Goal: Task Accomplishment & Management: Use online tool/utility

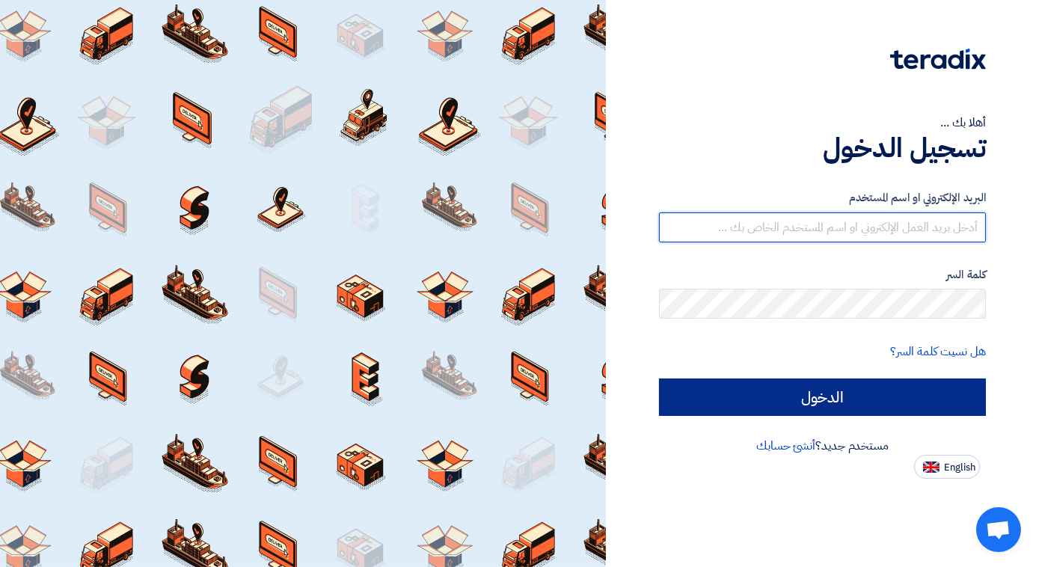
type input "[EMAIL_ADDRESS][DOMAIN_NAME]"
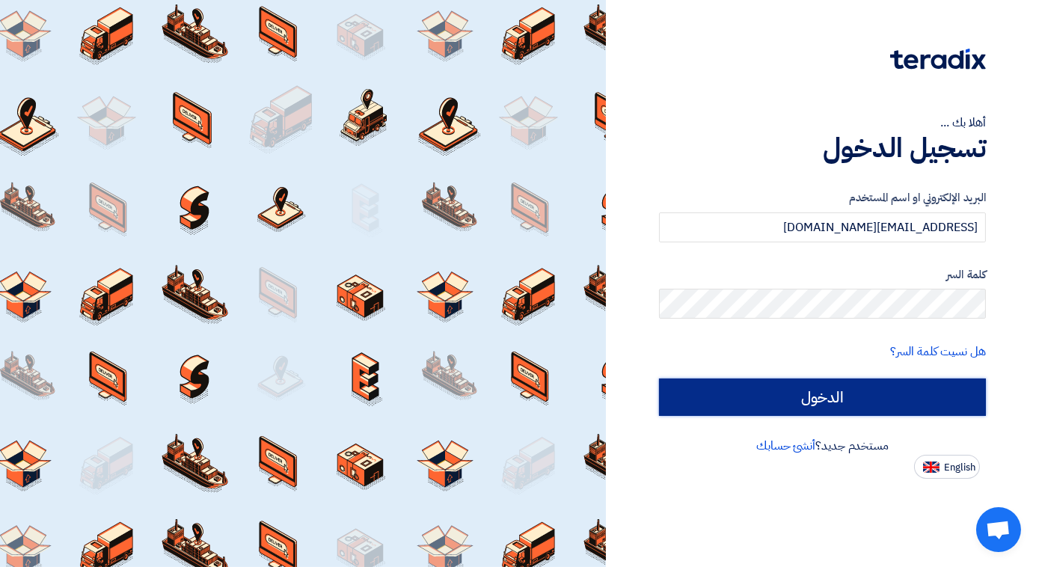
click at [824, 399] on input "الدخول" at bounding box center [822, 396] width 327 height 37
type input "Sign in"
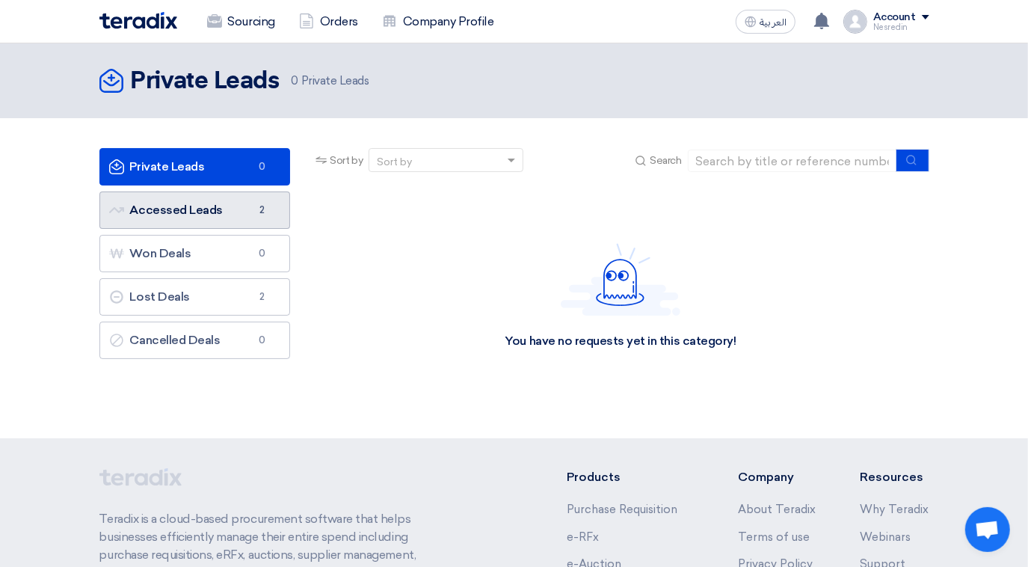
click at [215, 210] on link "Accessed Leads Accessed Leads 2" at bounding box center [194, 209] width 191 height 37
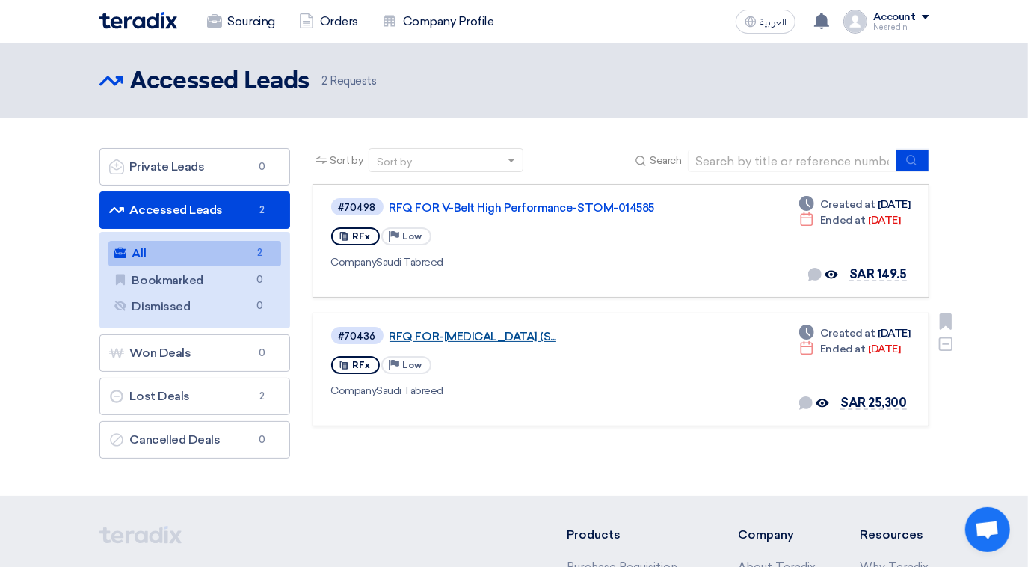
click at [502, 337] on link "RFQ FOR-[MEDICAL_DATA] (S..." at bounding box center [577, 336] width 374 height 13
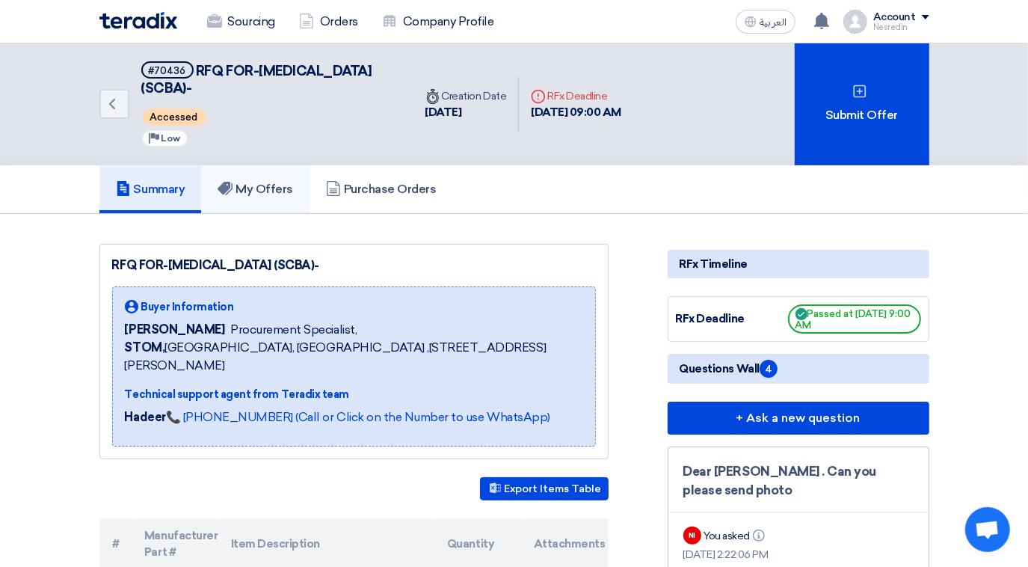
click at [257, 182] on h5 "My Offers" at bounding box center [256, 189] width 76 height 15
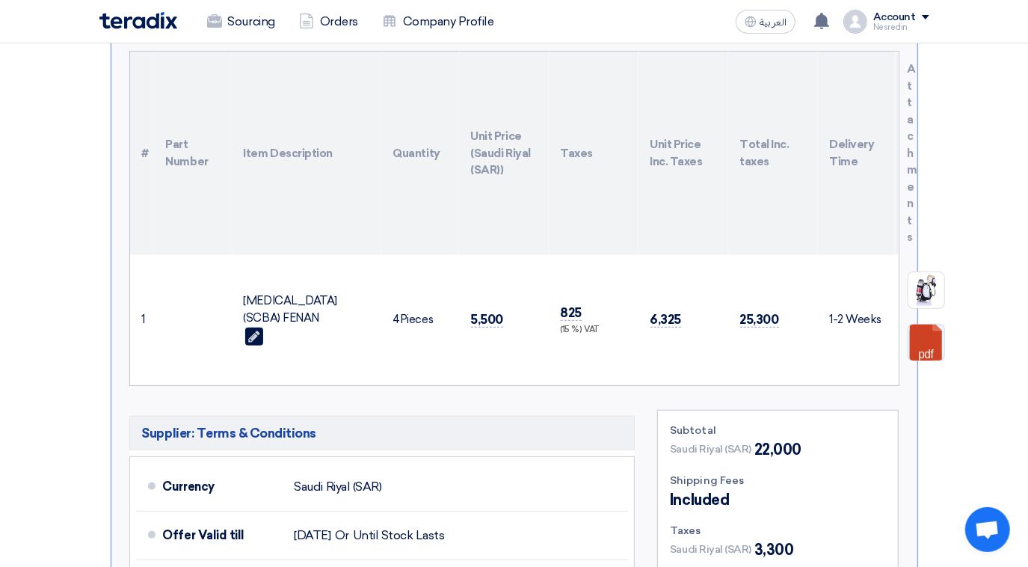
scroll to position [408, 0]
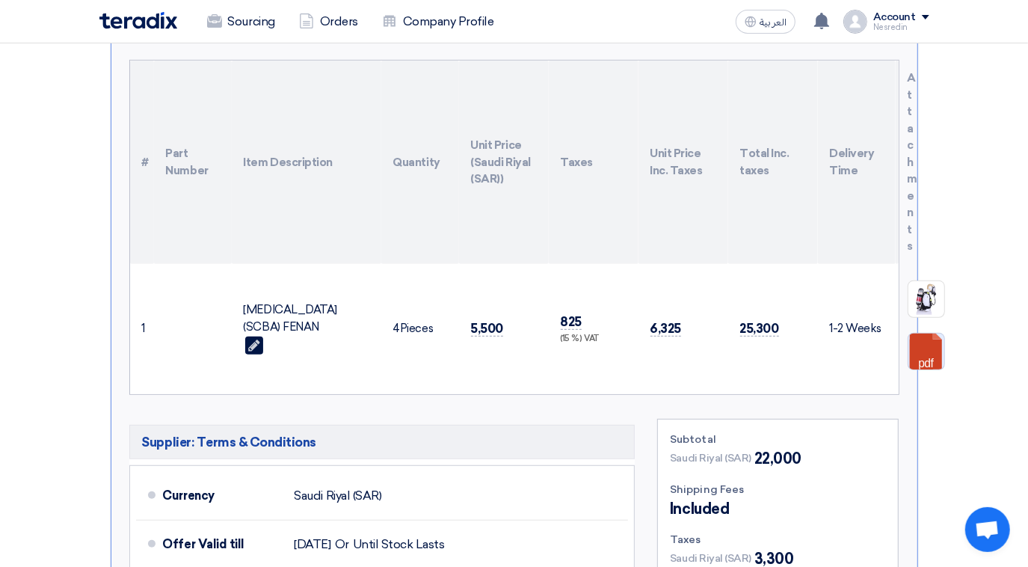
click at [920, 348] on link at bounding box center [969, 379] width 120 height 90
